Goal: Navigation & Orientation: Find specific page/section

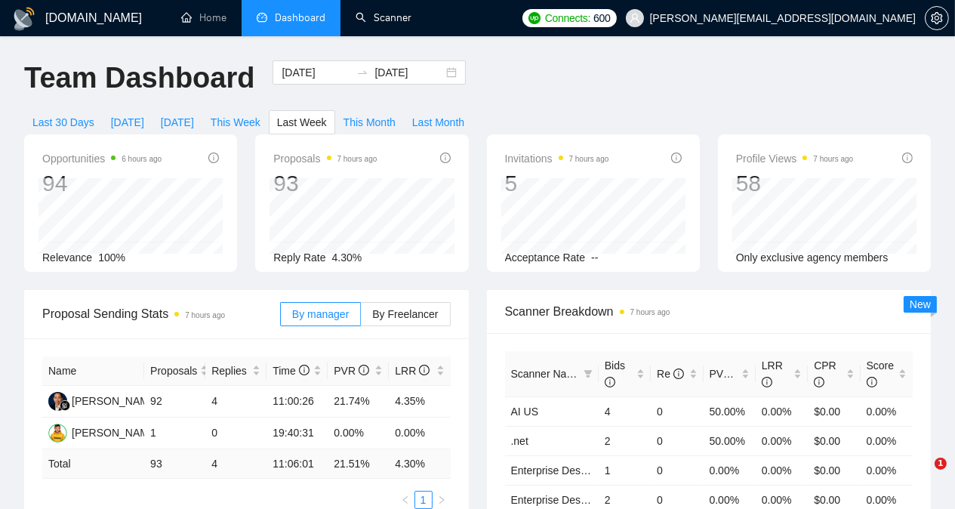
click at [390, 16] on link "Scanner" at bounding box center [383, 17] width 56 height 13
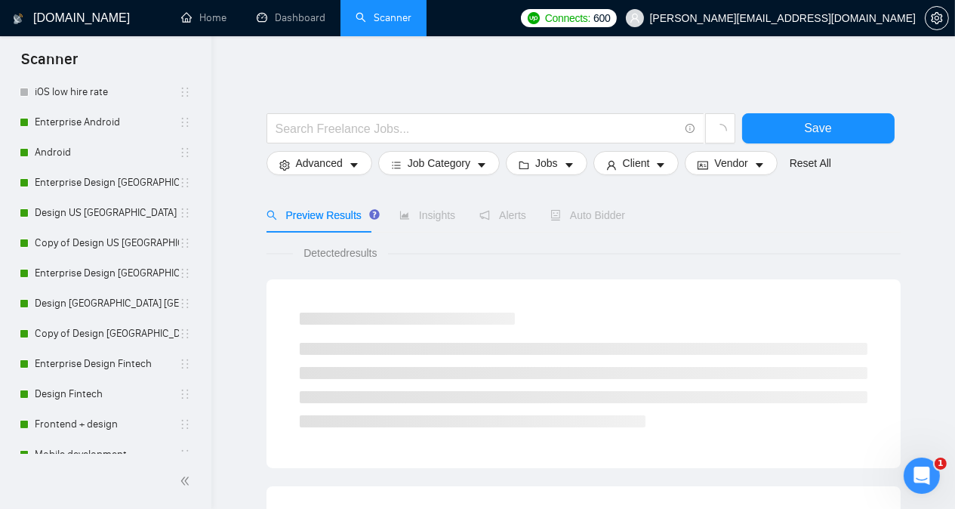
scroll to position [895, 0]
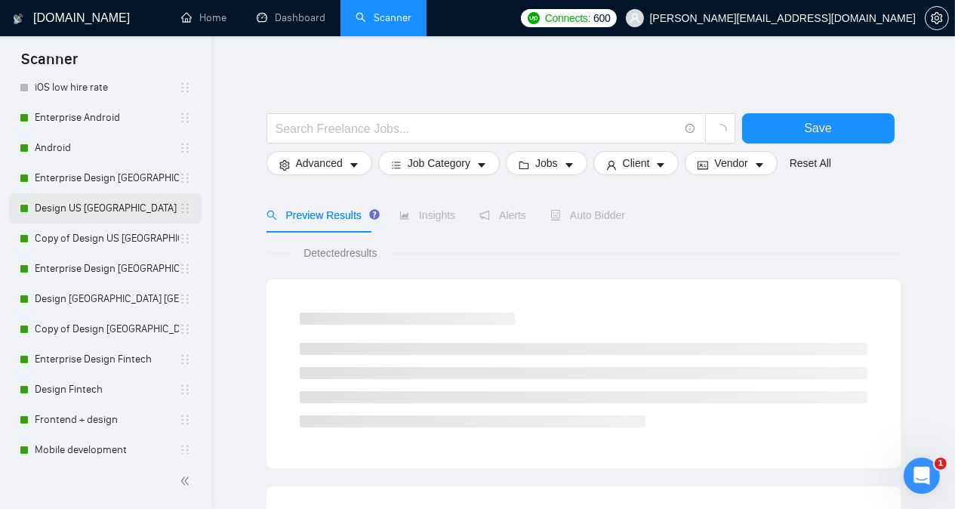
click at [127, 198] on link "Design US [GEOGRAPHIC_DATA]" at bounding box center [107, 208] width 144 height 30
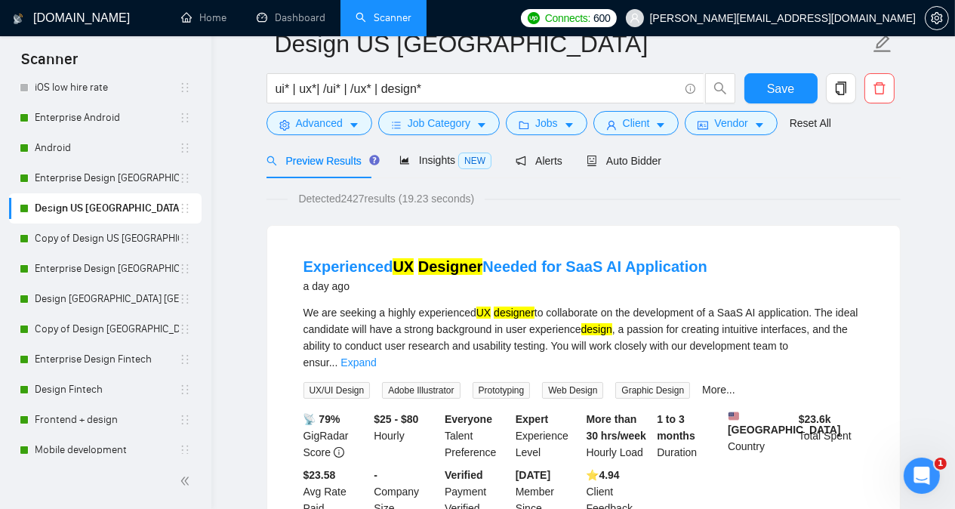
scroll to position [60, 0]
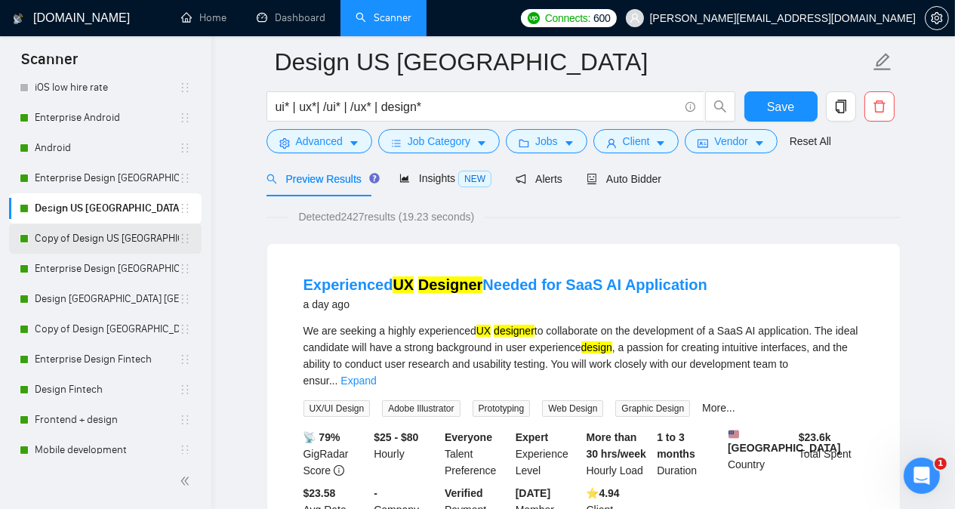
click at [106, 231] on link "Copy of Design US [GEOGRAPHIC_DATA]" at bounding box center [107, 238] width 144 height 30
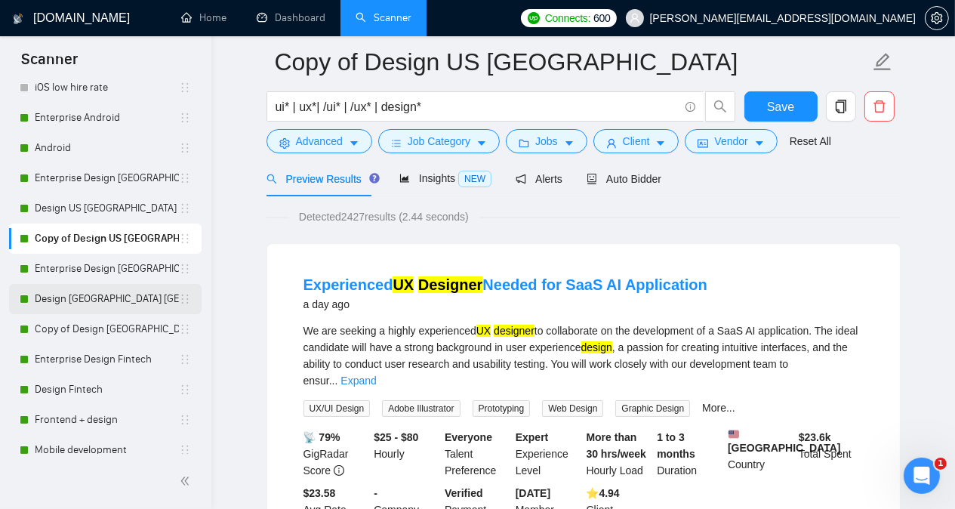
click at [116, 306] on link "Design [GEOGRAPHIC_DATA] [GEOGRAPHIC_DATA] other countries" at bounding box center [107, 299] width 144 height 30
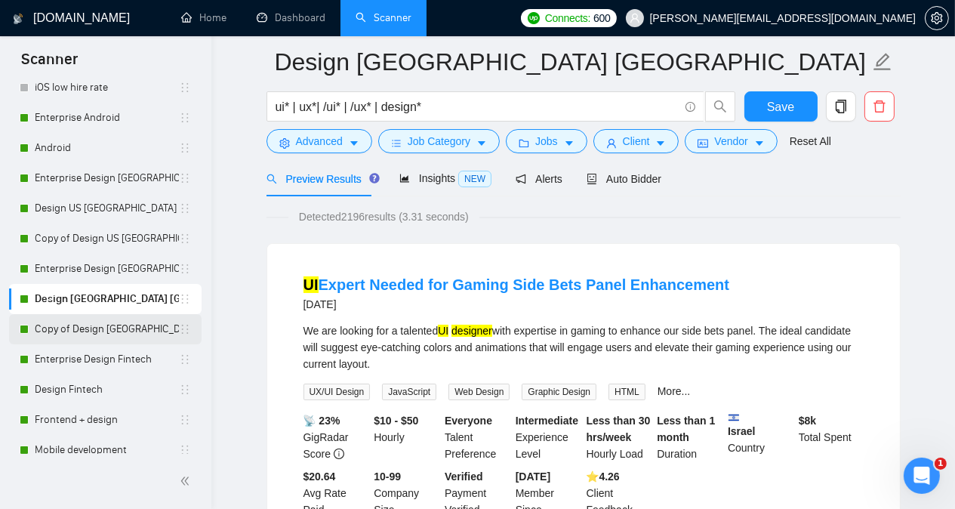
click at [114, 331] on link "Copy of Design [GEOGRAPHIC_DATA] [GEOGRAPHIC_DATA] other countries" at bounding box center [107, 329] width 144 height 30
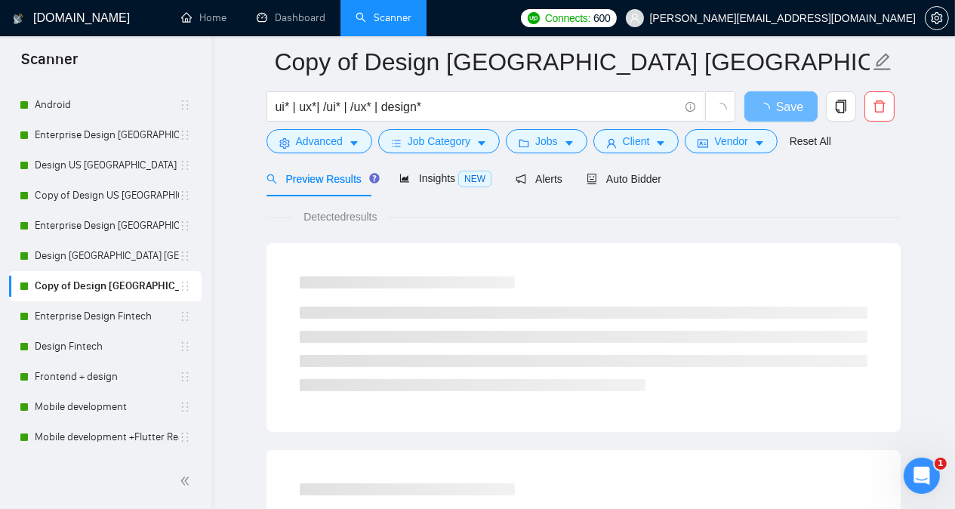
scroll to position [939, 0]
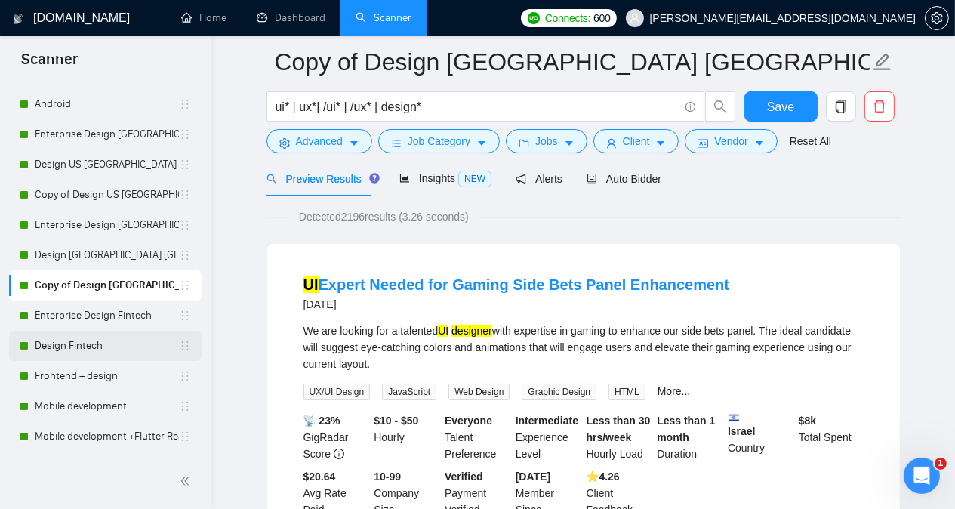
click at [131, 340] on link "Design Fintech" at bounding box center [107, 346] width 144 height 30
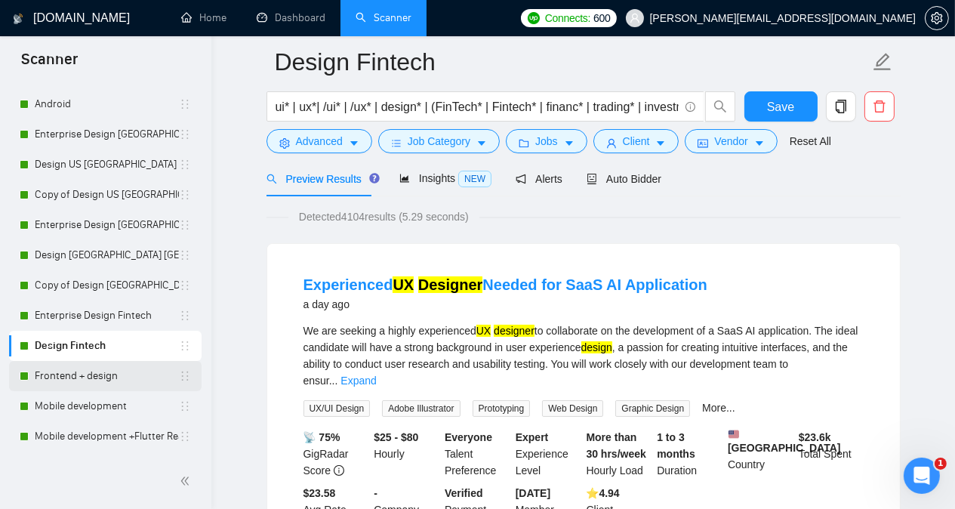
click at [128, 375] on link "Frontend + design" at bounding box center [107, 376] width 144 height 30
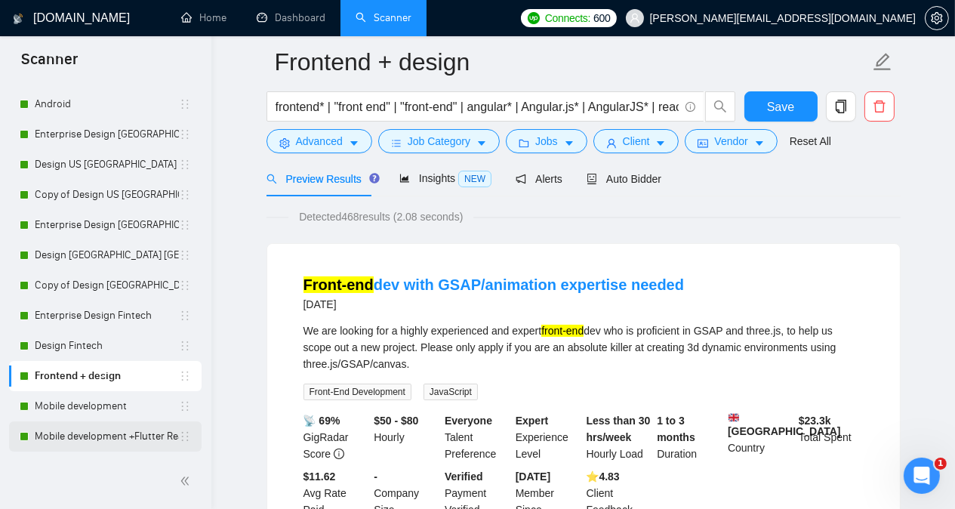
click at [121, 442] on link "Mobile development +Flutter React Native" at bounding box center [107, 436] width 144 height 30
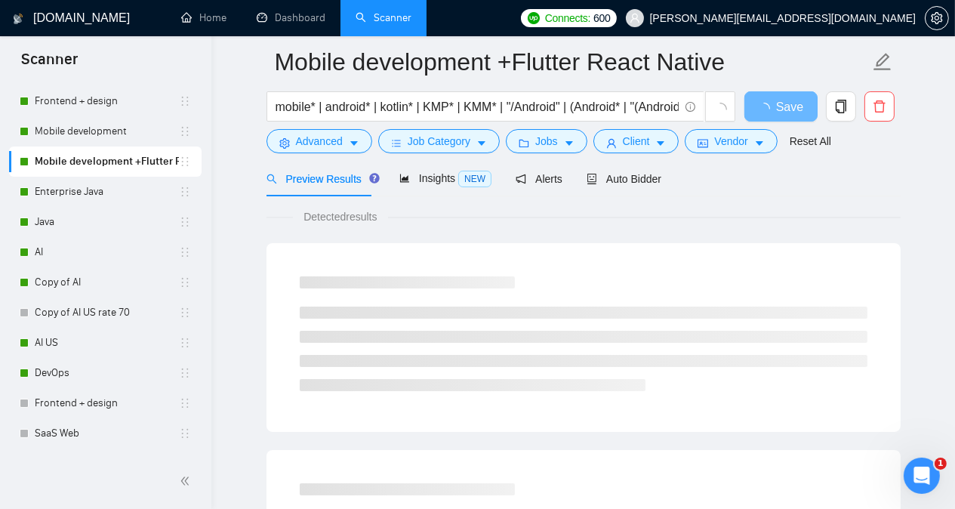
scroll to position [1214, 0]
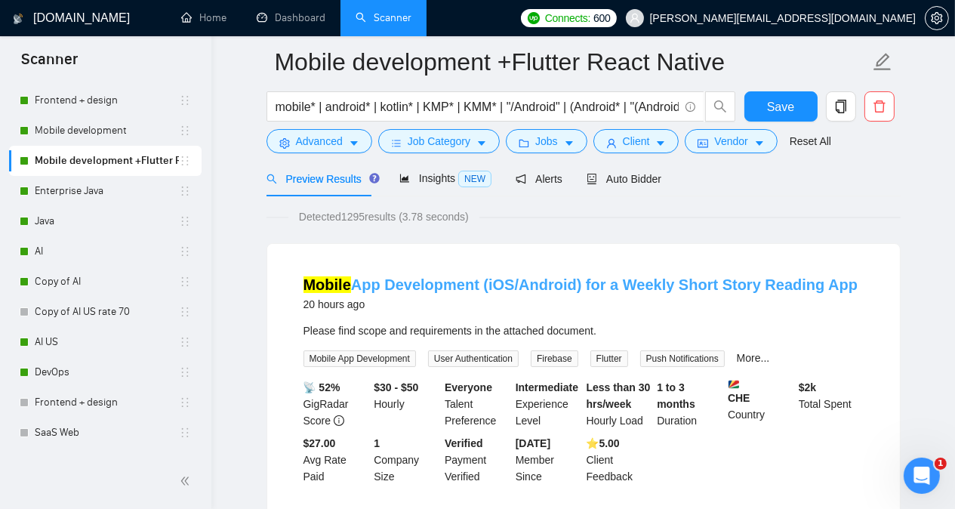
click at [445, 283] on link "Mobile App Development (iOS/Android) for a Weekly Short Story Reading App" at bounding box center [580, 284] width 555 height 17
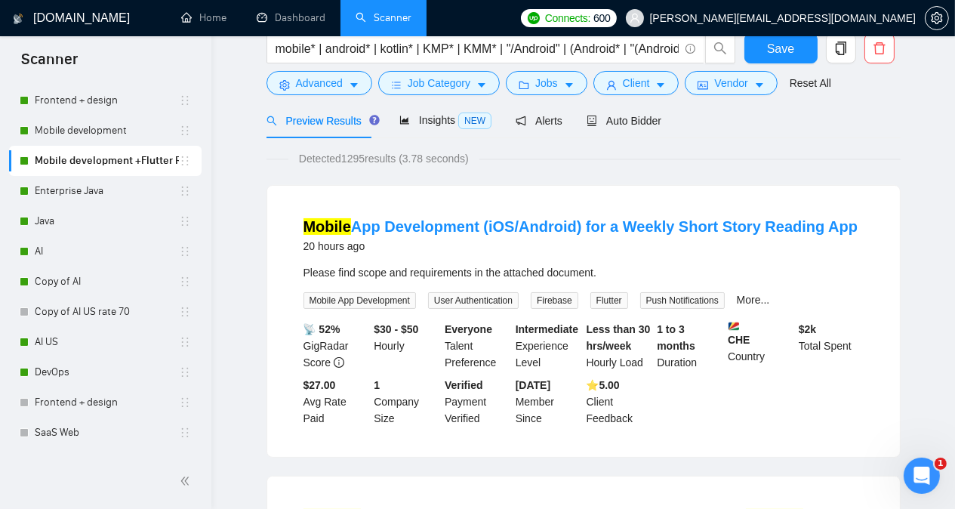
scroll to position [0, 0]
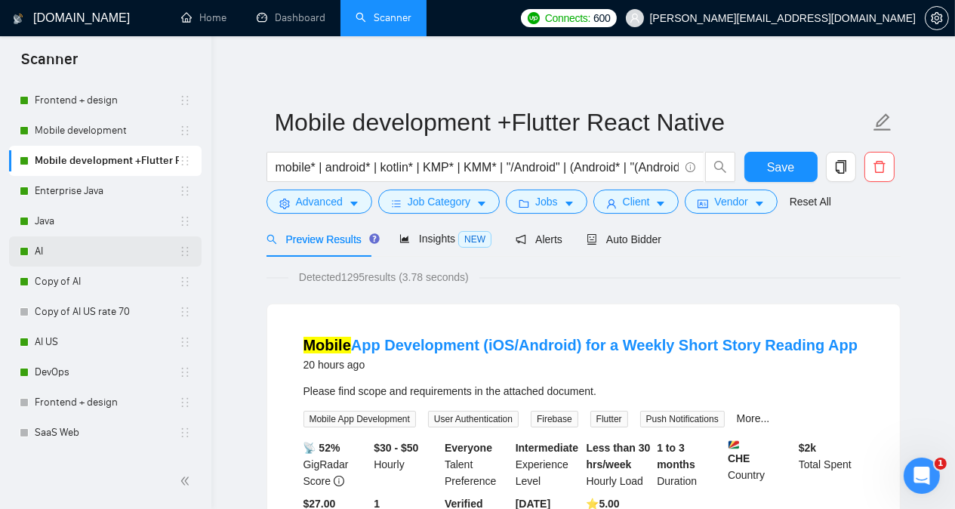
click at [109, 248] on link "AI" at bounding box center [107, 251] width 144 height 30
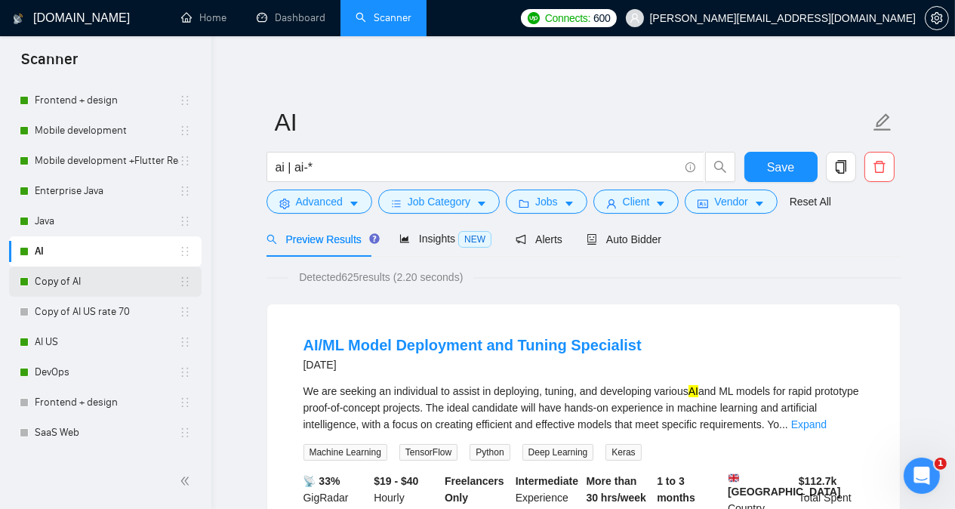
click at [106, 288] on link "Copy of AI" at bounding box center [107, 281] width 144 height 30
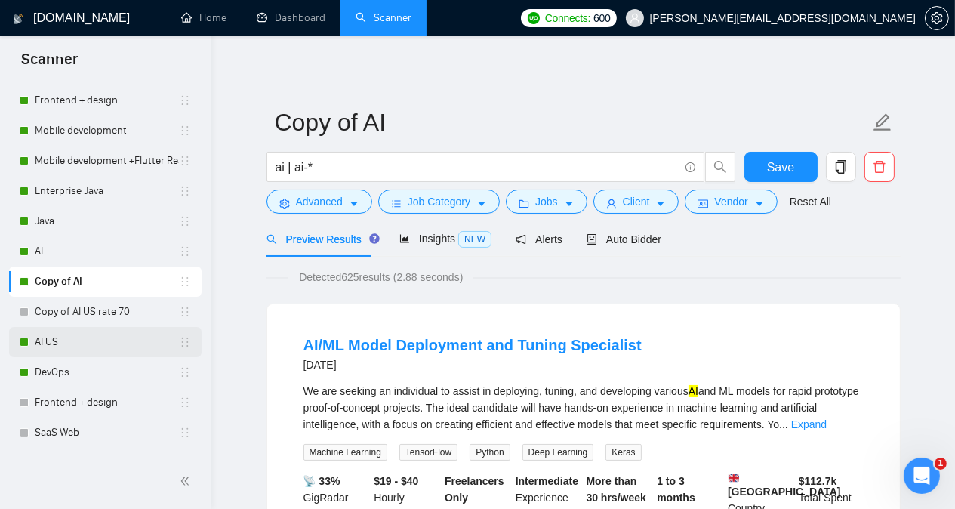
click at [88, 341] on link "AI US" at bounding box center [107, 342] width 144 height 30
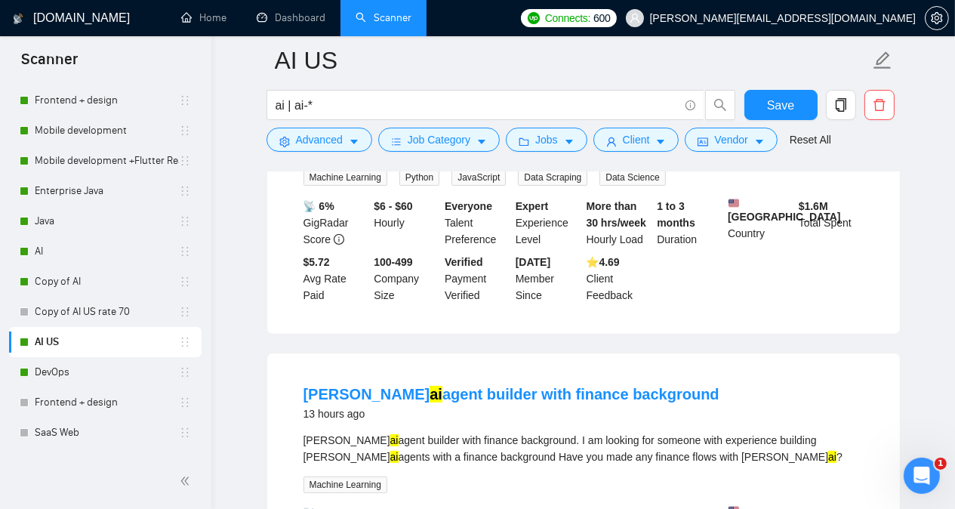
scroll to position [302, 0]
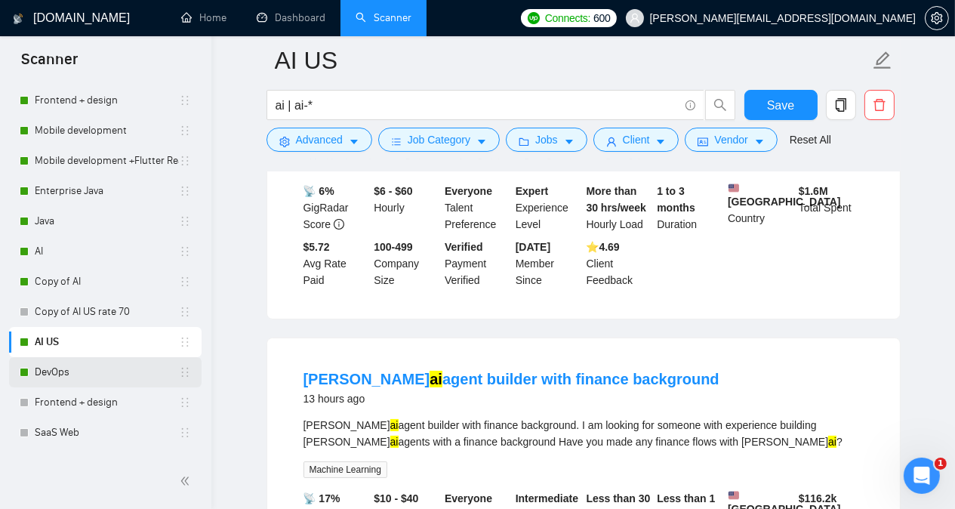
click at [57, 376] on link "DevOps" at bounding box center [107, 372] width 144 height 30
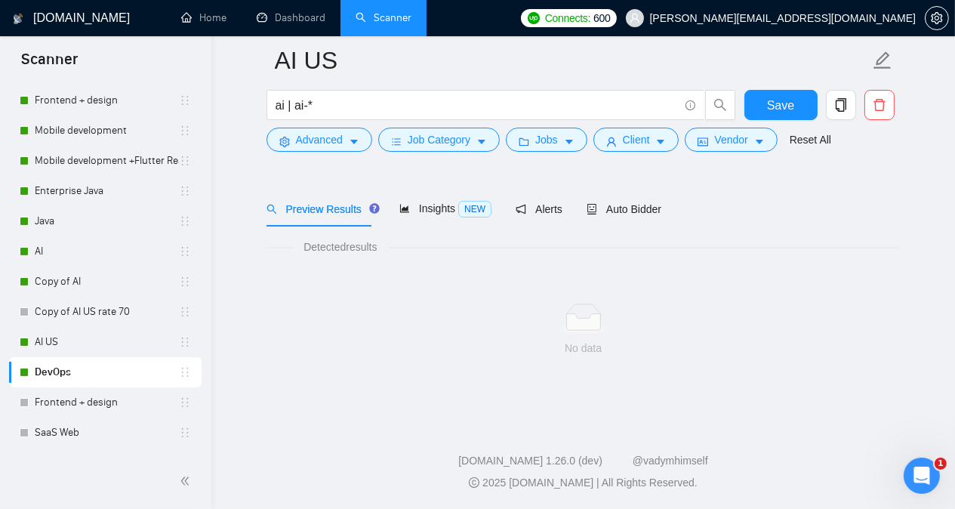
scroll to position [42, 0]
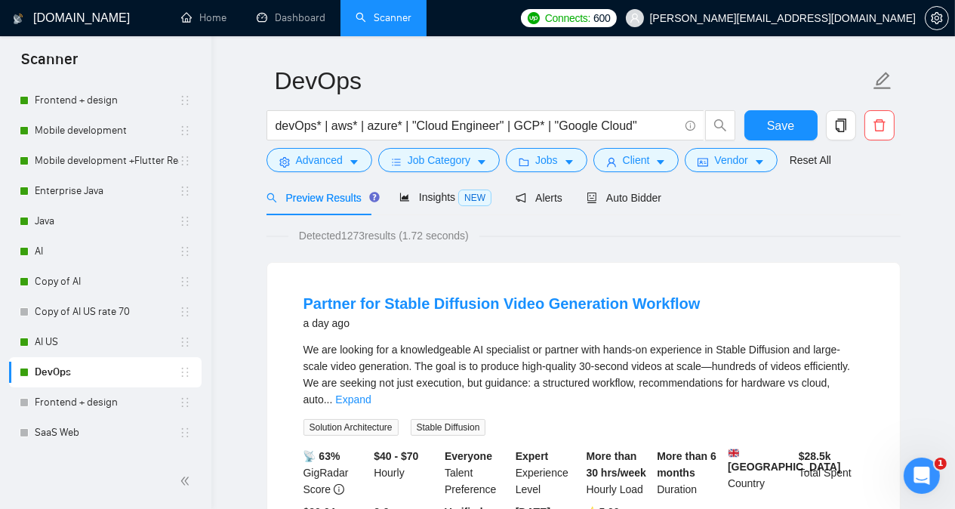
drag, startPoint x: 205, startPoint y: 354, endPoint x: 208, endPoint y: 342, distance: 12.4
click at [208, 342] on div "New Scanner My Scanners Enterprise .net + angular .net + angular .net + angular…" at bounding box center [105, 267] width 211 height 374
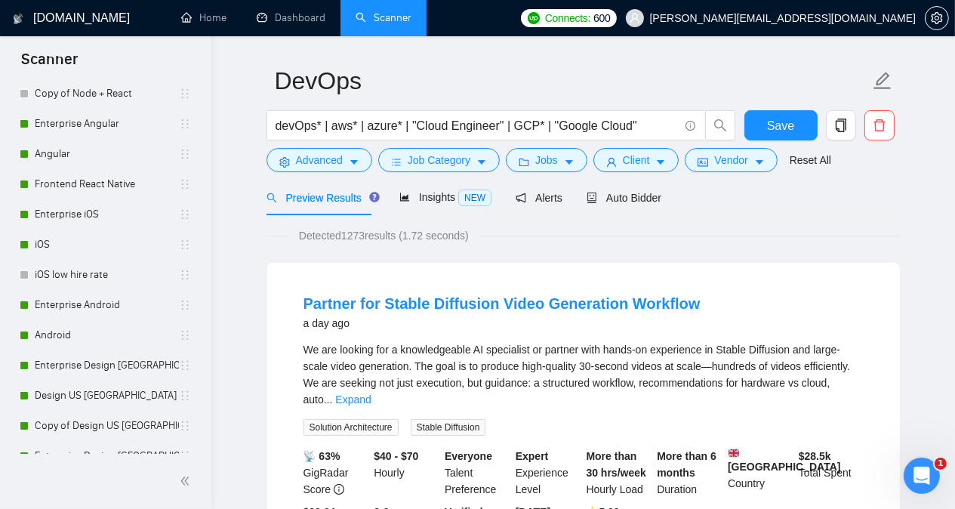
scroll to position [704, 0]
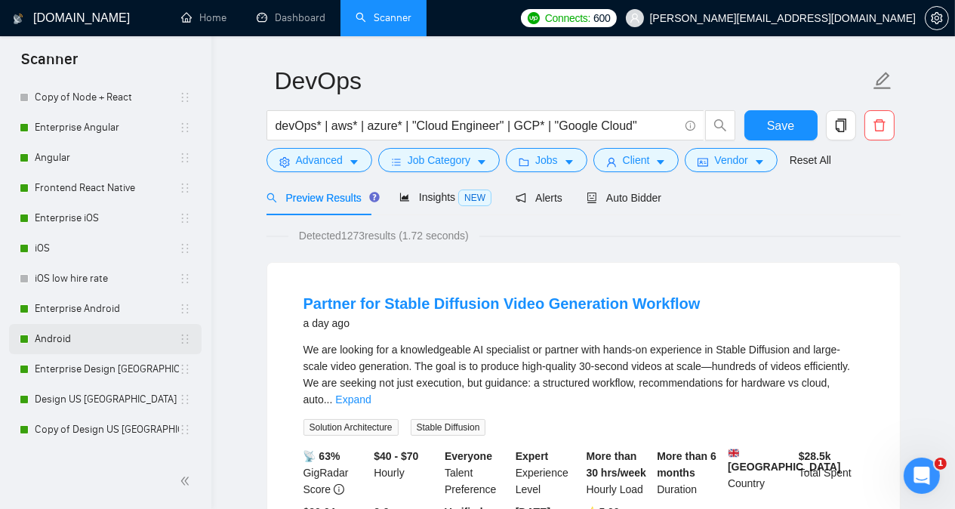
click at [104, 338] on link "Android" at bounding box center [107, 339] width 144 height 30
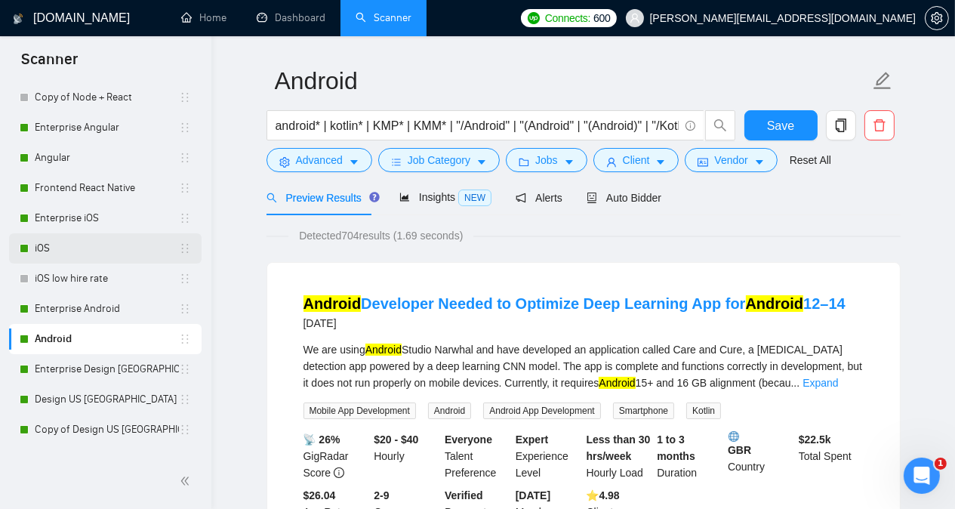
click at [95, 253] on link "iOS" at bounding box center [107, 248] width 144 height 30
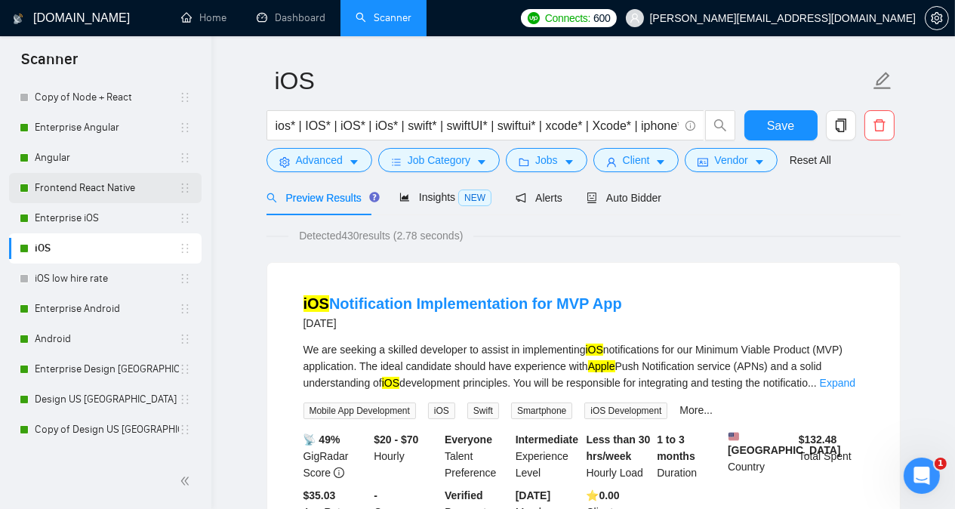
click at [91, 195] on link "Frontend React Native" at bounding box center [107, 188] width 144 height 30
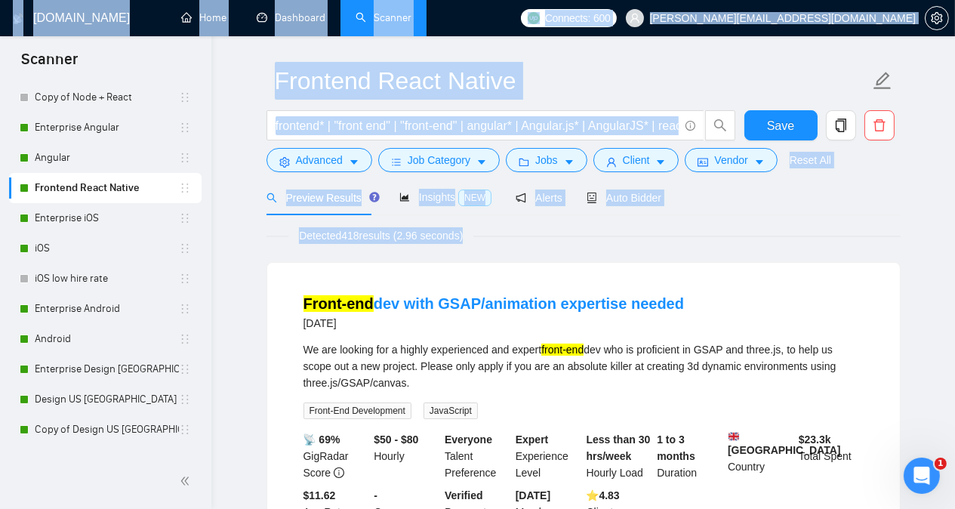
drag, startPoint x: 211, startPoint y: 244, endPoint x: 208, endPoint y: 220, distance: 24.3
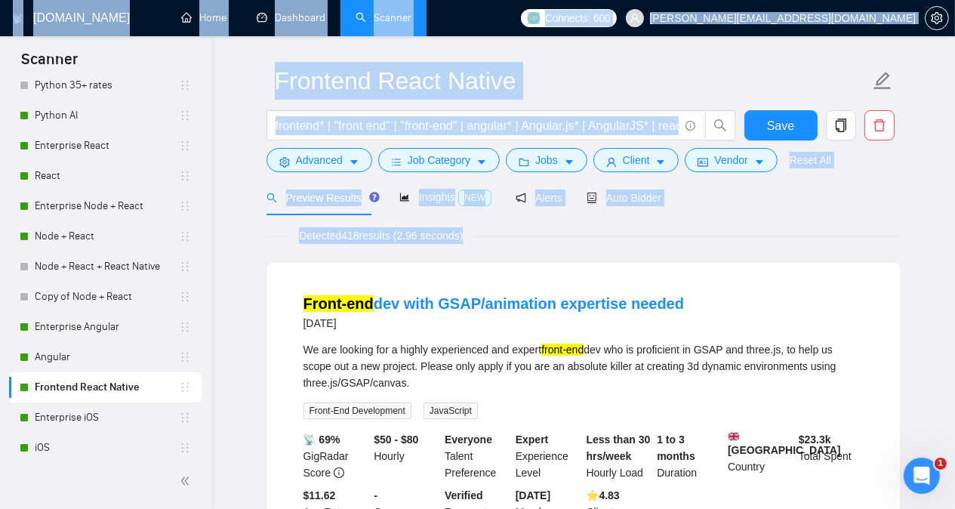
scroll to position [474, 0]
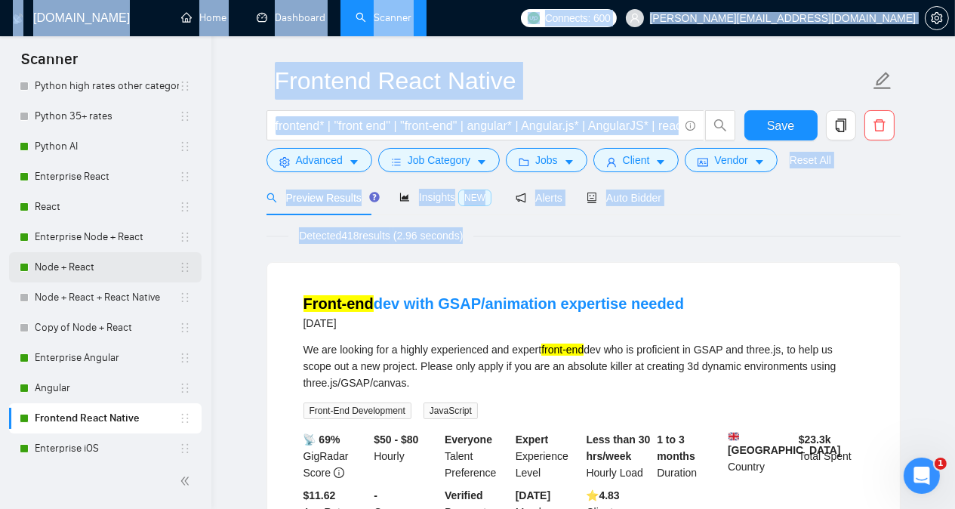
click at [103, 273] on link "Node + React" at bounding box center [107, 267] width 144 height 30
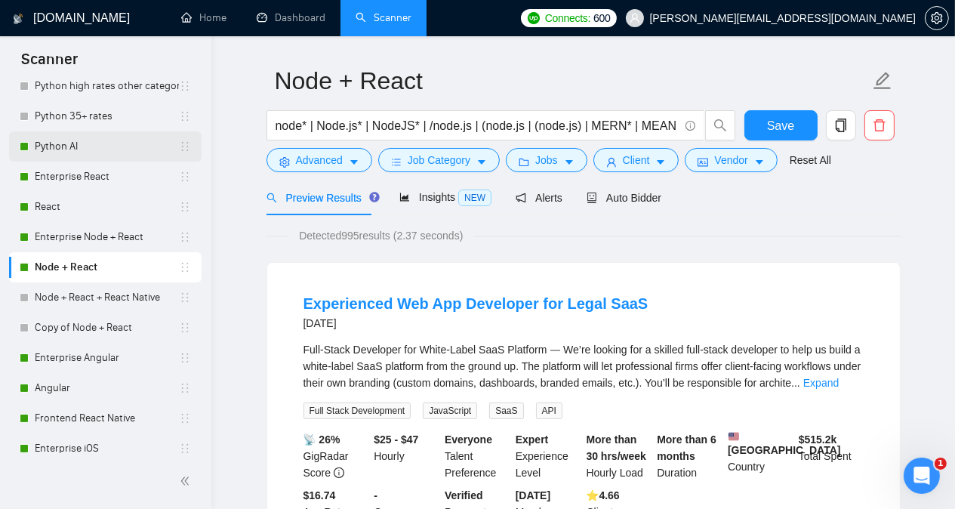
click at [92, 144] on link "Python AI" at bounding box center [107, 146] width 144 height 30
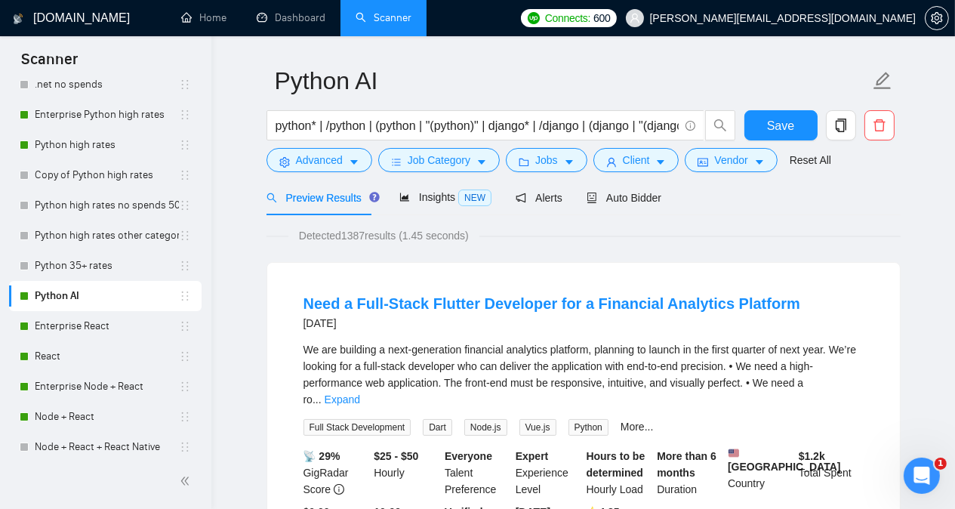
scroll to position [296, 0]
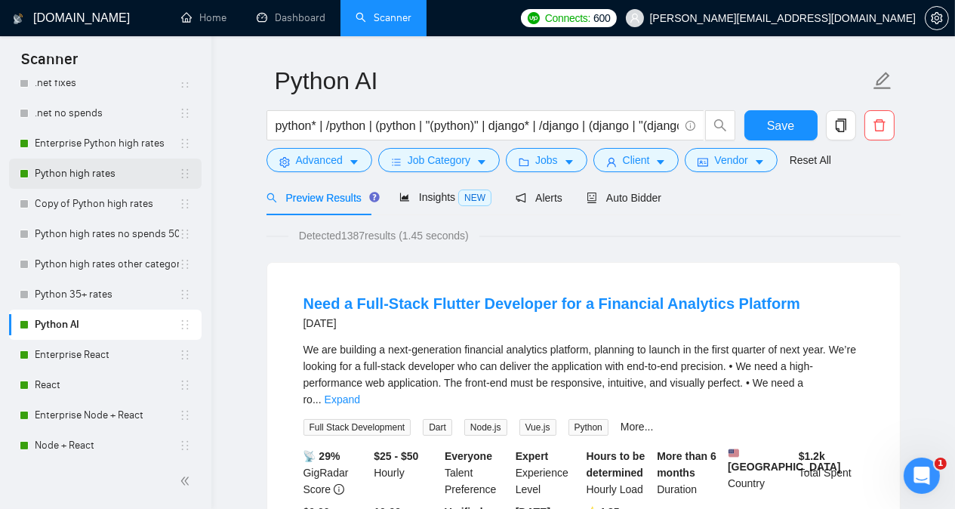
click at [130, 179] on link "Python high rates" at bounding box center [107, 173] width 144 height 30
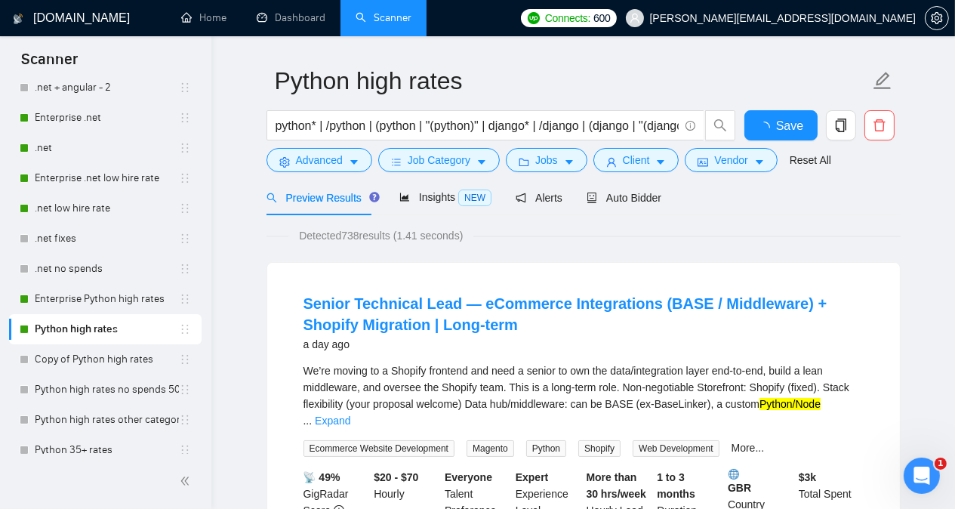
scroll to position [131, 0]
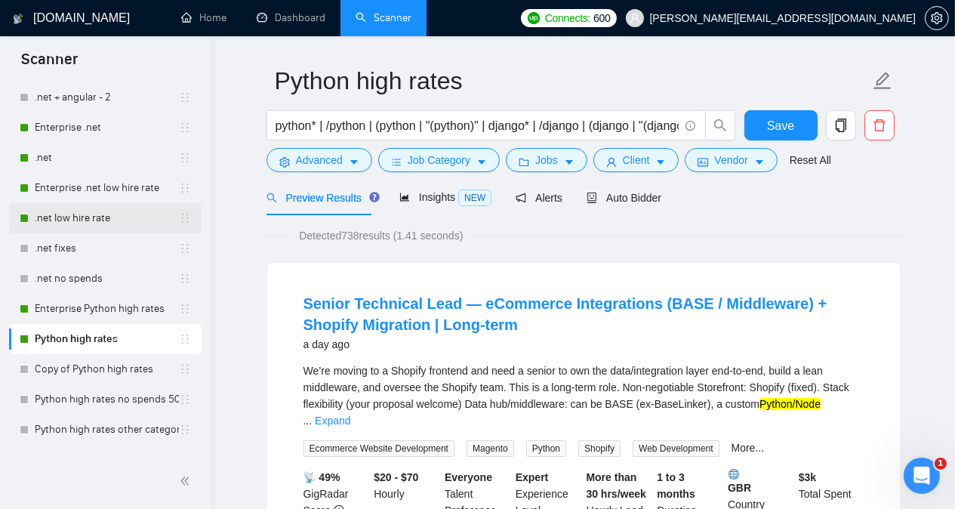
click at [89, 219] on link ".net low hire rate" at bounding box center [107, 218] width 144 height 30
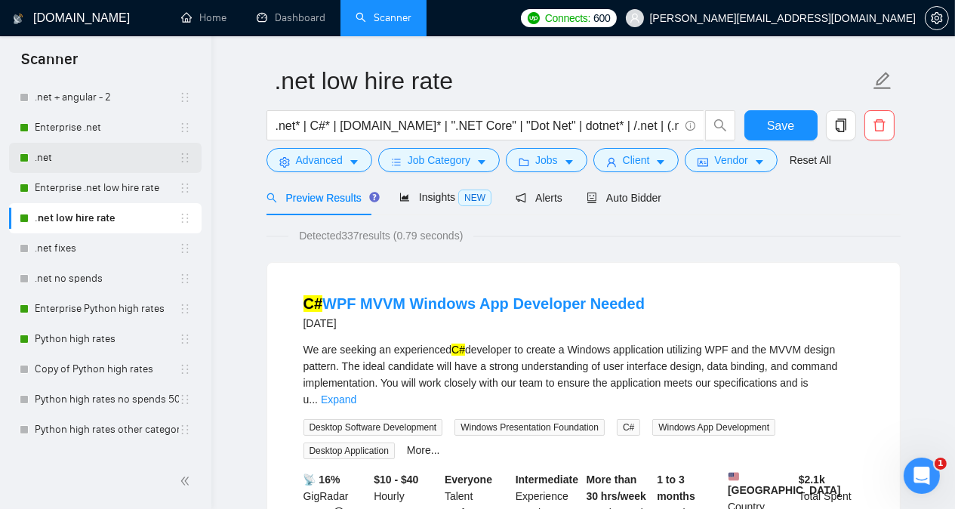
click at [82, 165] on link ".net" at bounding box center [107, 158] width 144 height 30
